Goal: Find specific page/section: Find specific page/section

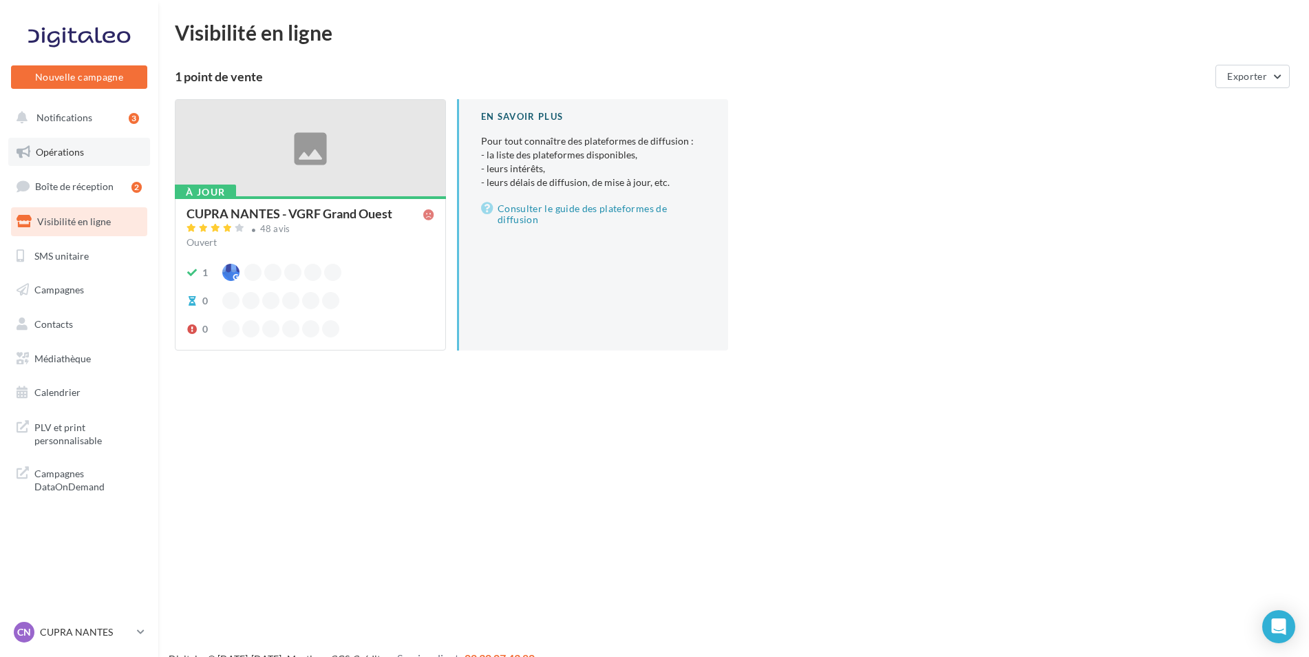
click at [52, 155] on span "Opérations" at bounding box center [60, 152] width 48 height 12
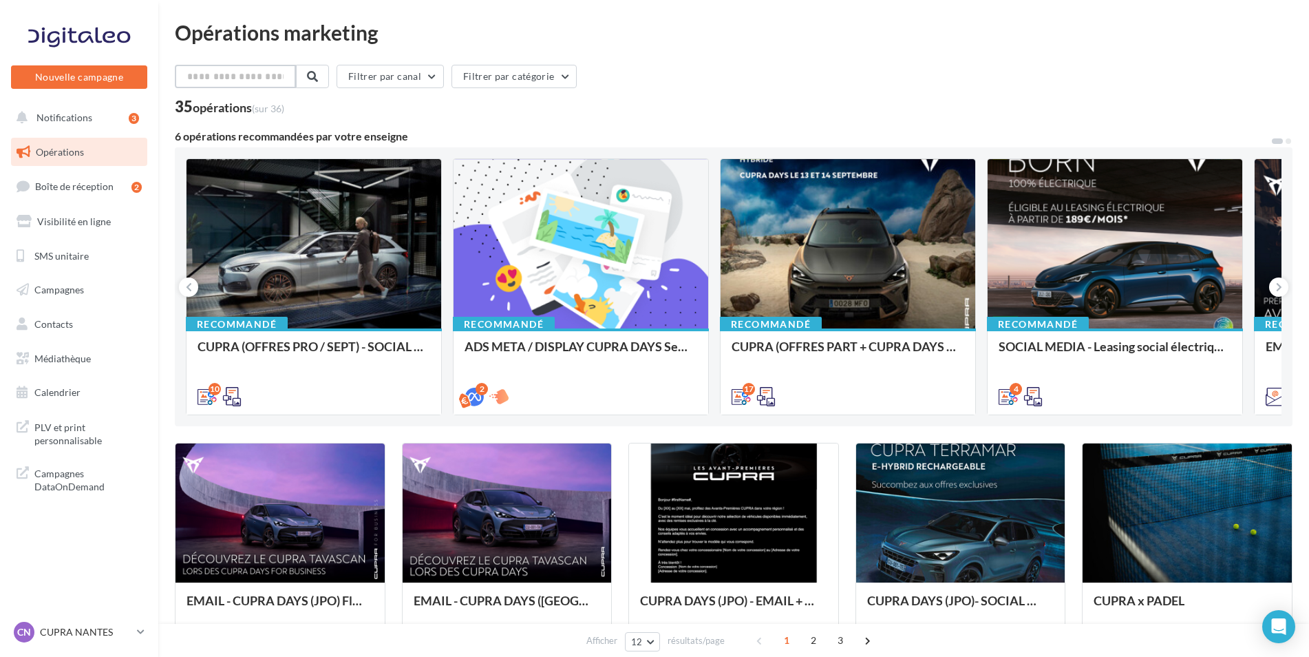
click at [240, 76] on input "text" at bounding box center [235, 76] width 121 height 23
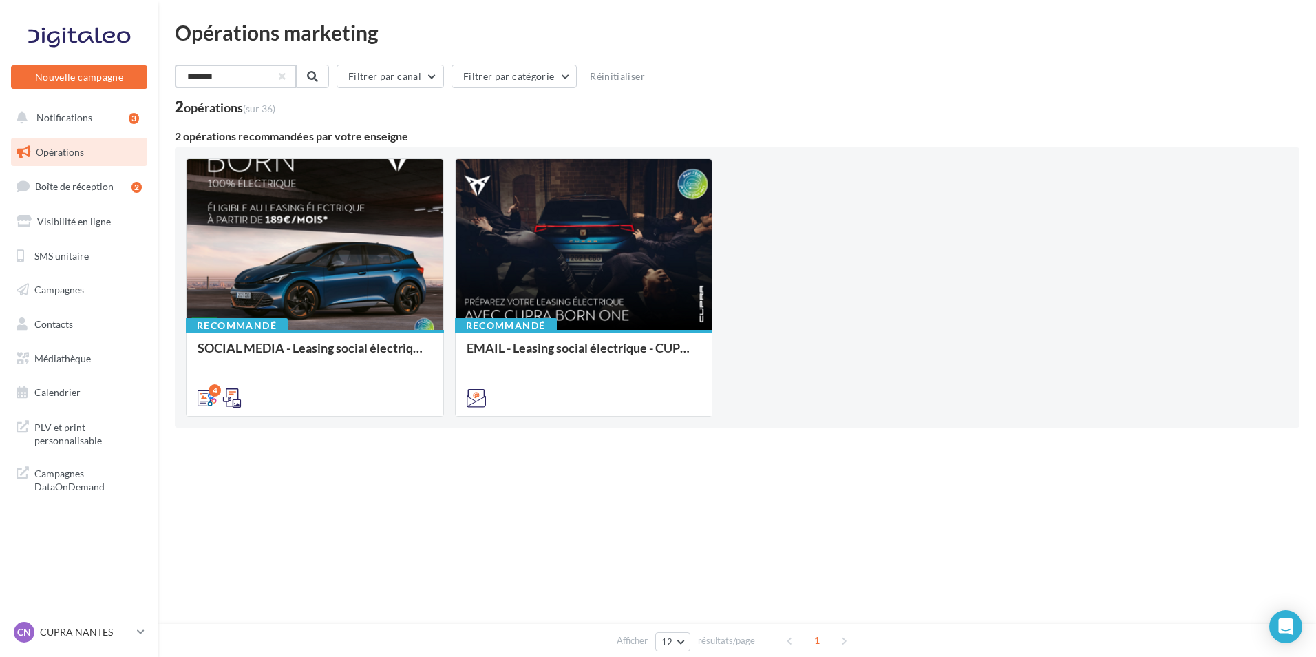
type input "*******"
click at [54, 422] on span "PLV et print personnalisable" at bounding box center [87, 433] width 107 height 30
click at [114, 626] on p "CUPRA NANTES" at bounding box center [86, 632] width 92 height 14
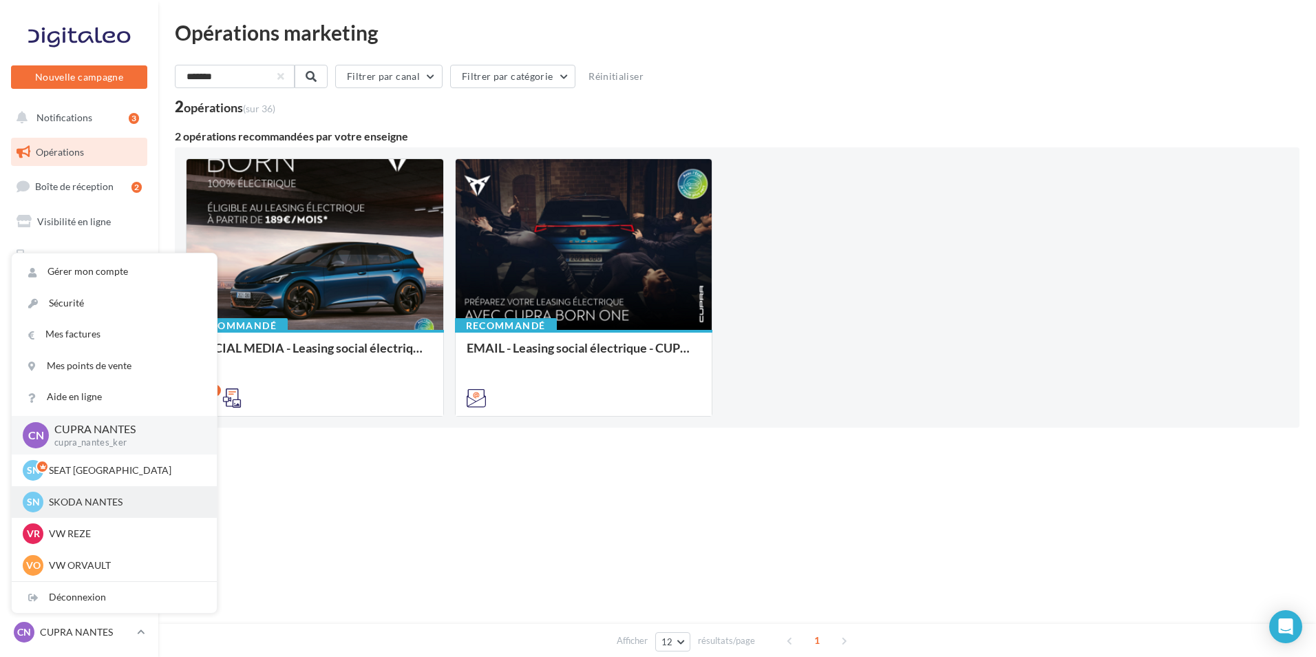
click at [85, 502] on p "SKODA NANTES" at bounding box center [124, 502] width 151 height 14
